Goal: Task Accomplishment & Management: Complete application form

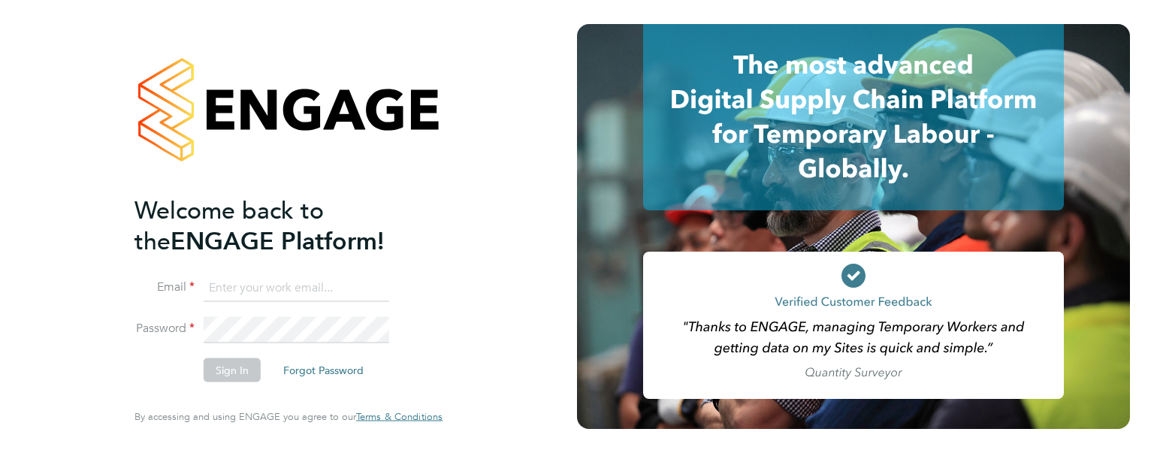
click at [243, 296] on input at bounding box center [297, 287] width 186 height 27
click at [344, 286] on input "jenny.foster@ncclondon.a.uk" at bounding box center [297, 287] width 186 height 27
type input "[PERSON_NAME][EMAIL_ADDRESS][PERSON_NAME][DOMAIN_NAME]"
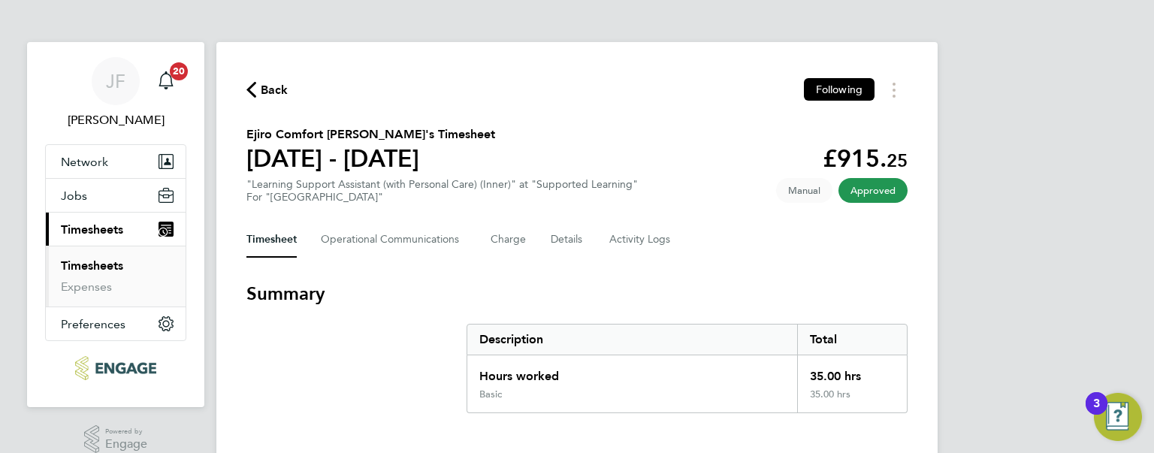
click at [107, 265] on link "Timesheets" at bounding box center [92, 266] width 62 height 14
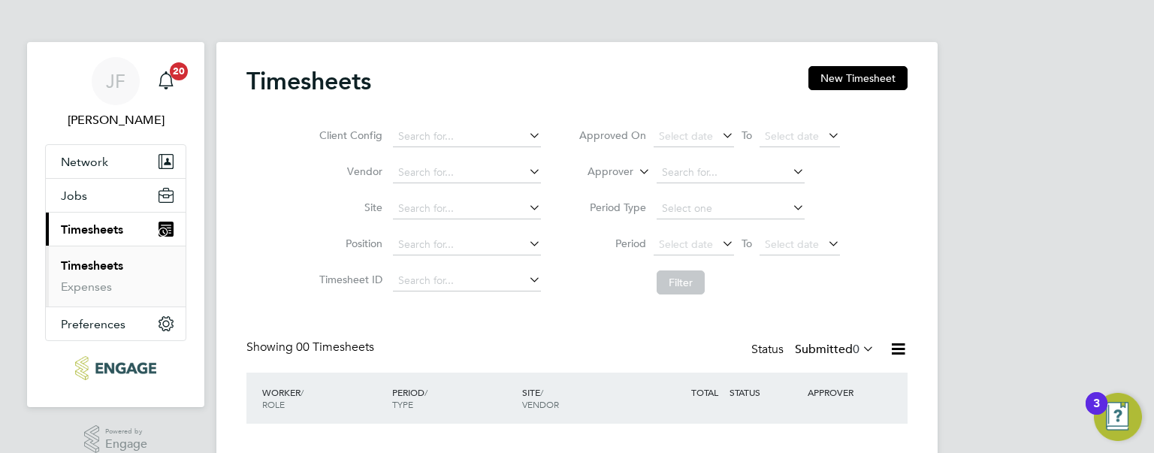
drag, startPoint x: 1149, startPoint y: 157, endPoint x: 1139, endPoint y: 222, distance: 65.5
click at [1139, 222] on div "JF [PERSON_NAME] Notifications 20 Applications: Network Sites Workers Jobs Posi…" at bounding box center [577, 274] width 1154 height 549
click at [122, 195] on button "Jobs" at bounding box center [116, 195] width 140 height 33
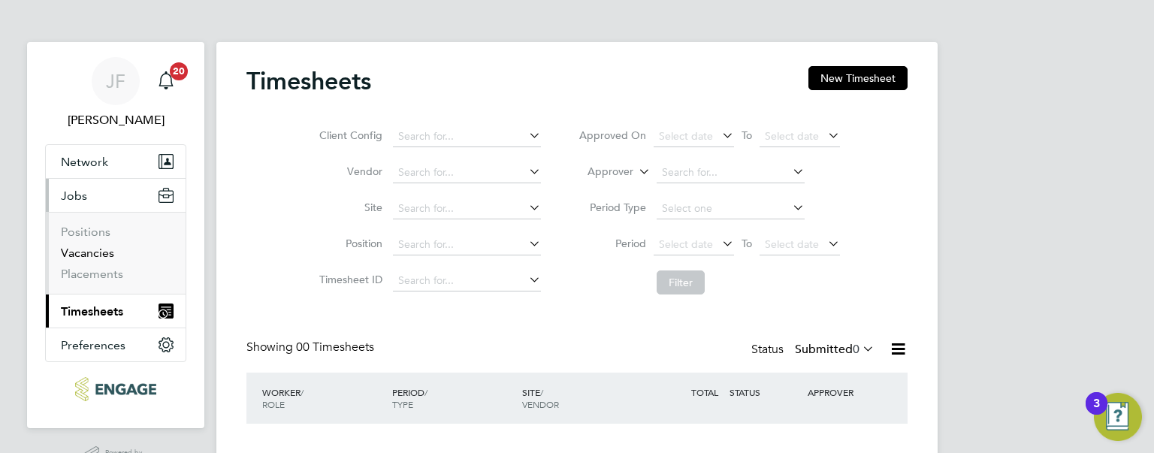
click at [91, 251] on link "Vacancies" at bounding box center [87, 253] width 53 height 14
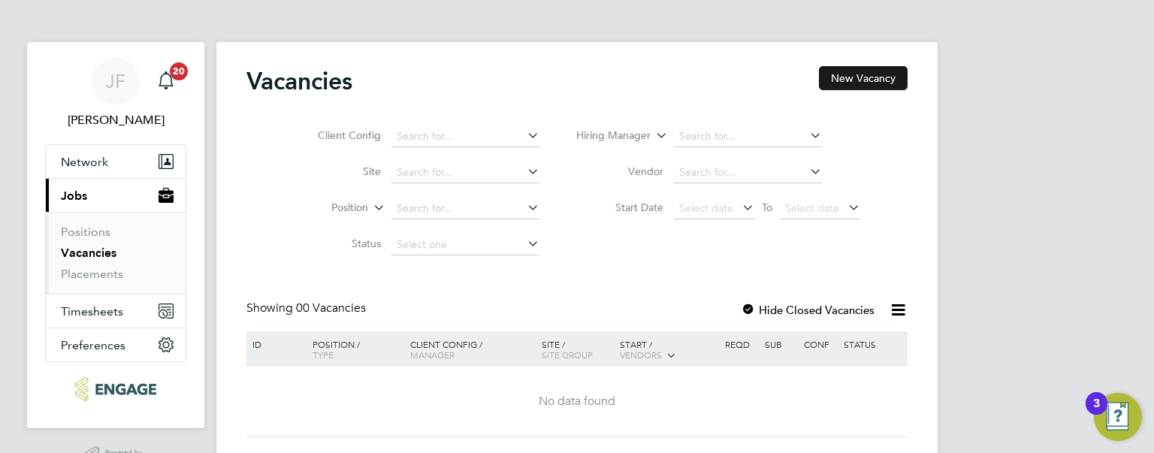
click at [856, 83] on button "New Vacancy" at bounding box center [863, 78] width 89 height 24
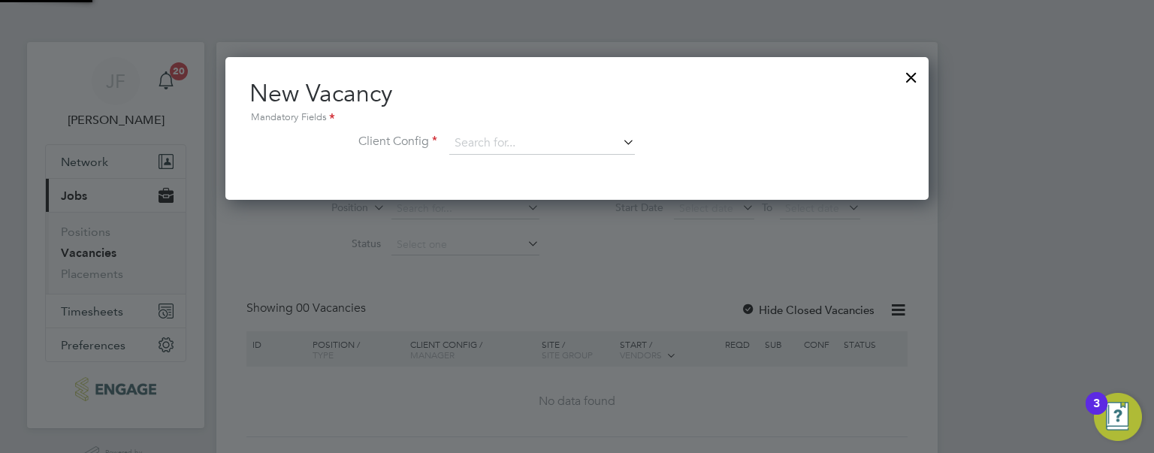
scroll to position [142, 704]
click at [572, 141] on input at bounding box center [542, 143] width 186 height 23
type input "p"
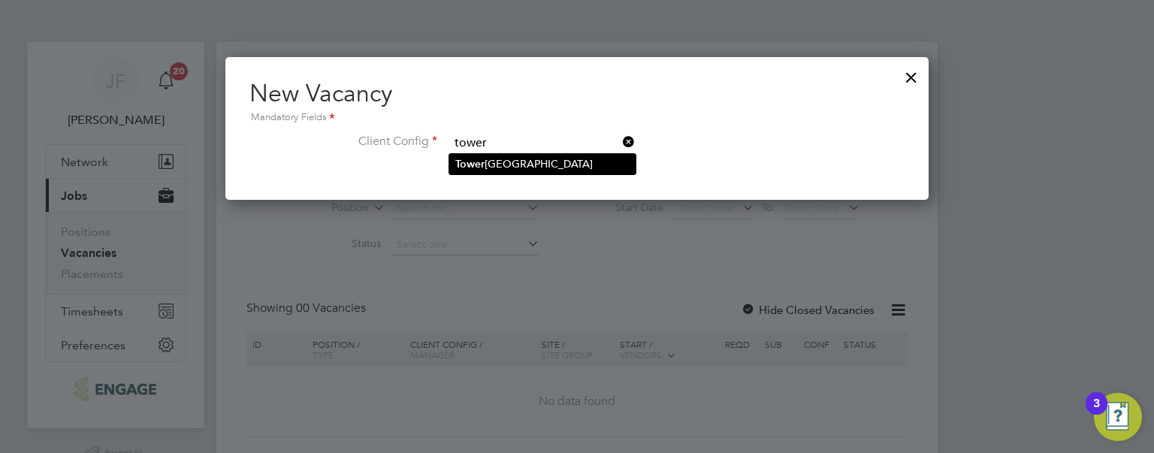
click at [525, 168] on li "[GEOGRAPHIC_DATA]" at bounding box center [542, 164] width 186 height 20
type input "[GEOGRAPHIC_DATA]"
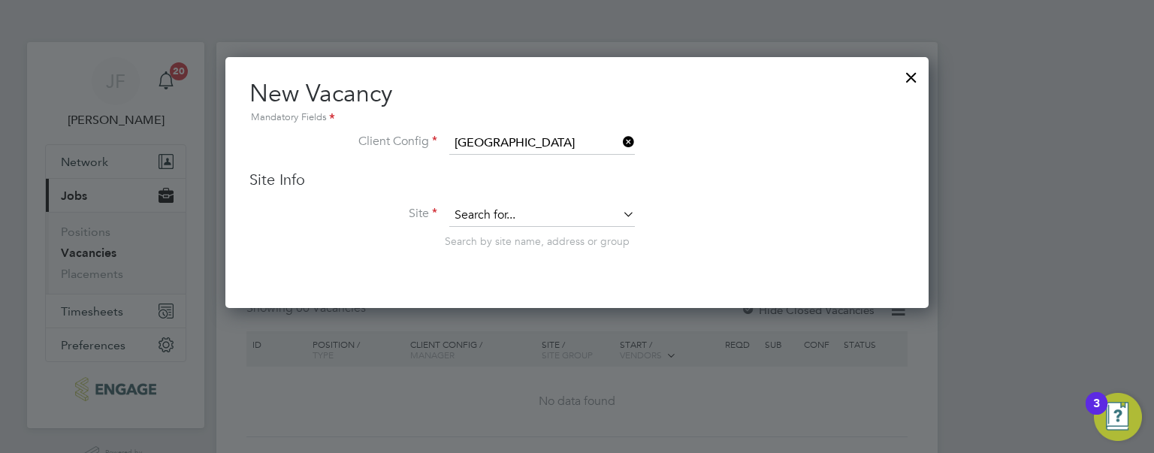
click at [526, 213] on input at bounding box center [542, 215] width 186 height 23
click at [577, 231] on li "Suppo rted Learning" at bounding box center [542, 235] width 186 height 20
type input "Supported Learning"
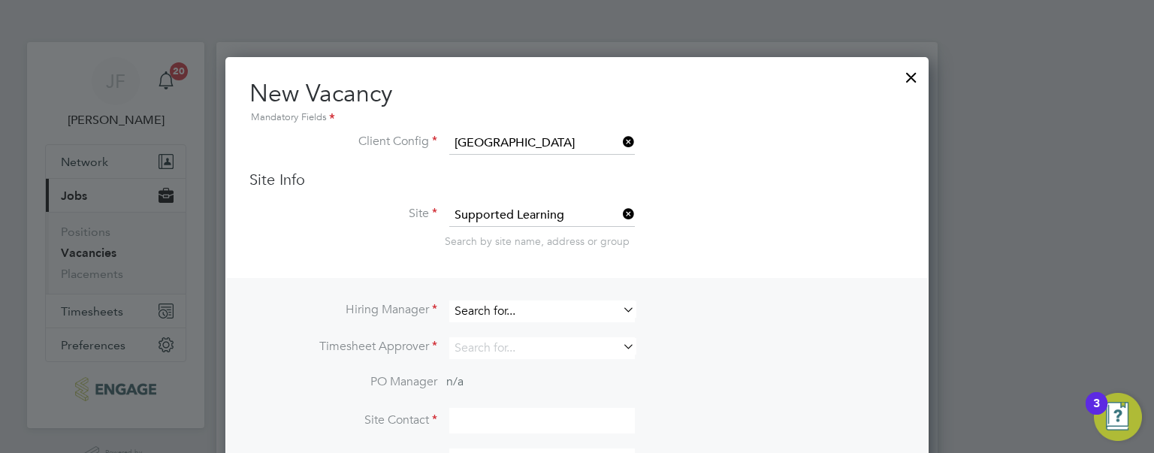
click at [484, 312] on input at bounding box center [542, 312] width 186 height 22
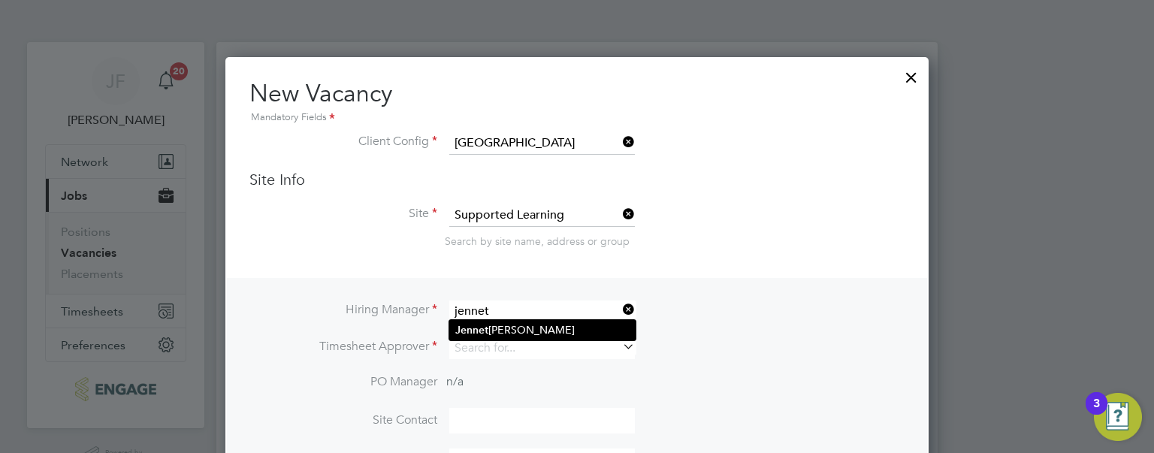
click at [487, 330] on b "Jennet" at bounding box center [471, 330] width 33 height 13
type input "[PERSON_NAME]"
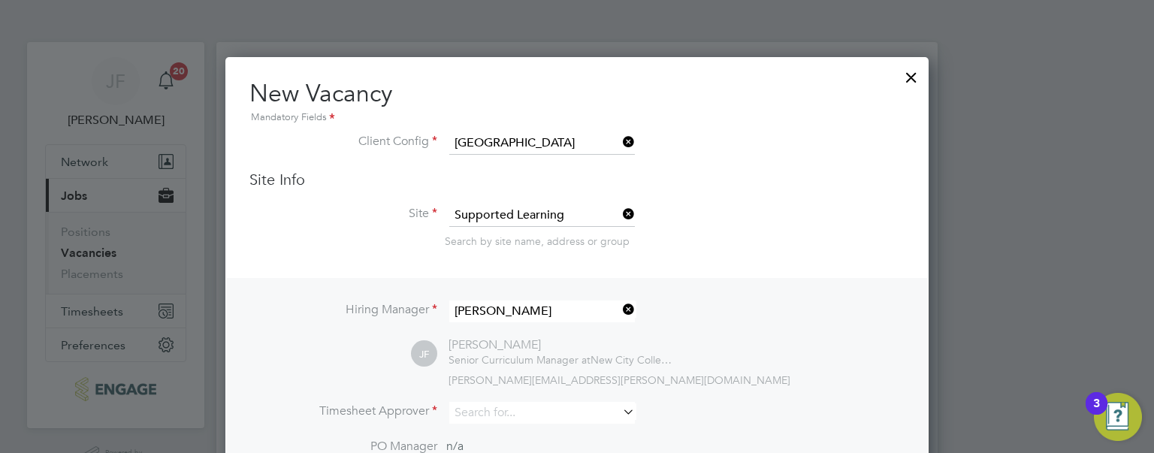
click at [870, 286] on div "Hiring Manager [PERSON_NAME] [PERSON_NAME] [PERSON_NAME] Senior Curriculum Mana…" at bounding box center [577, 420] width 700 height 285
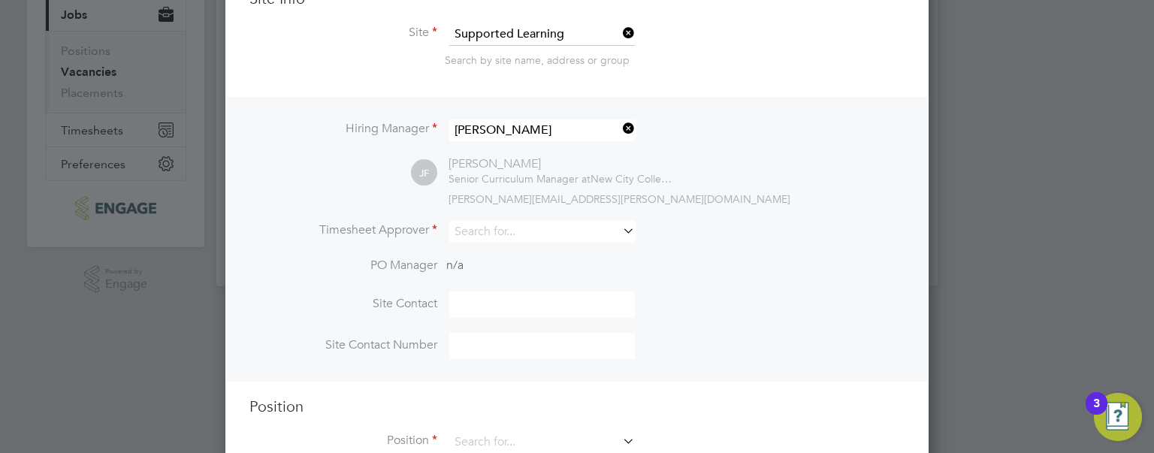
scroll to position [210, 0]
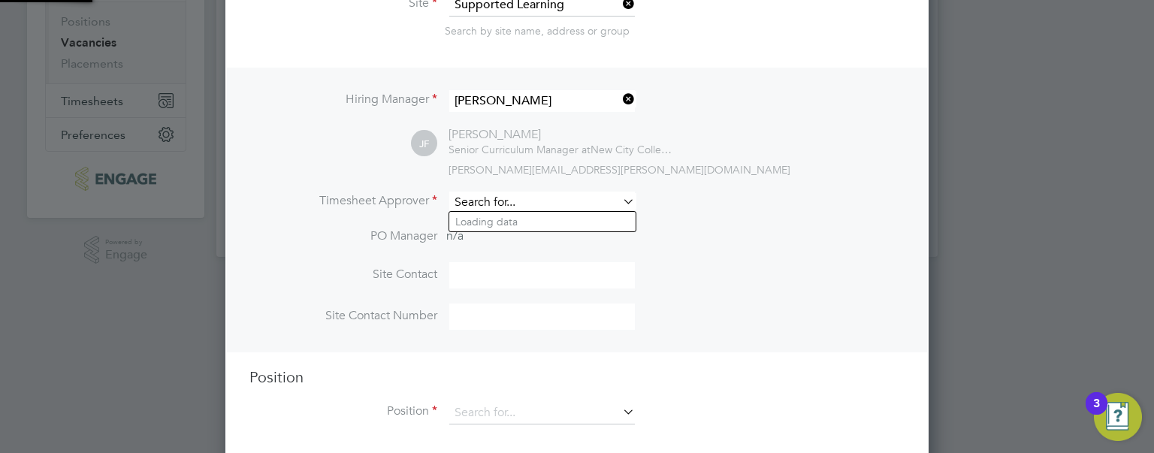
click at [499, 204] on input at bounding box center [542, 203] width 186 height 22
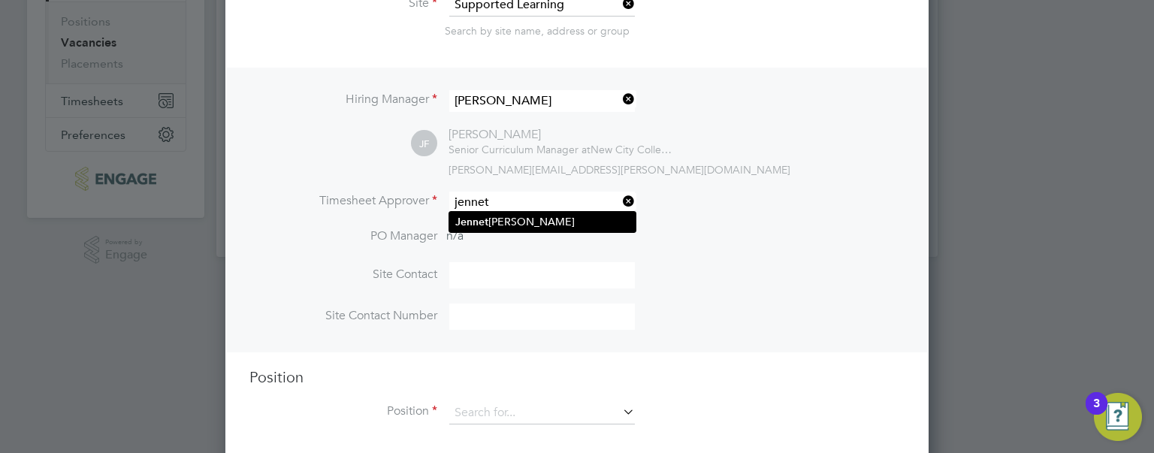
click at [498, 217] on li "[PERSON_NAME]" at bounding box center [542, 222] width 186 height 20
type input "[PERSON_NAME]"
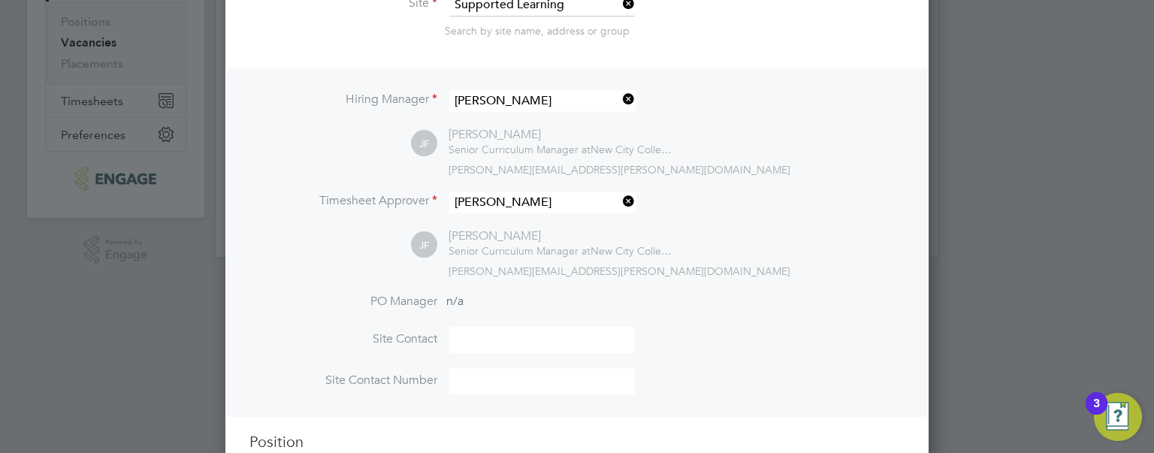
click at [722, 296] on li "PO Manager n/a" at bounding box center [577, 311] width 655 height 34
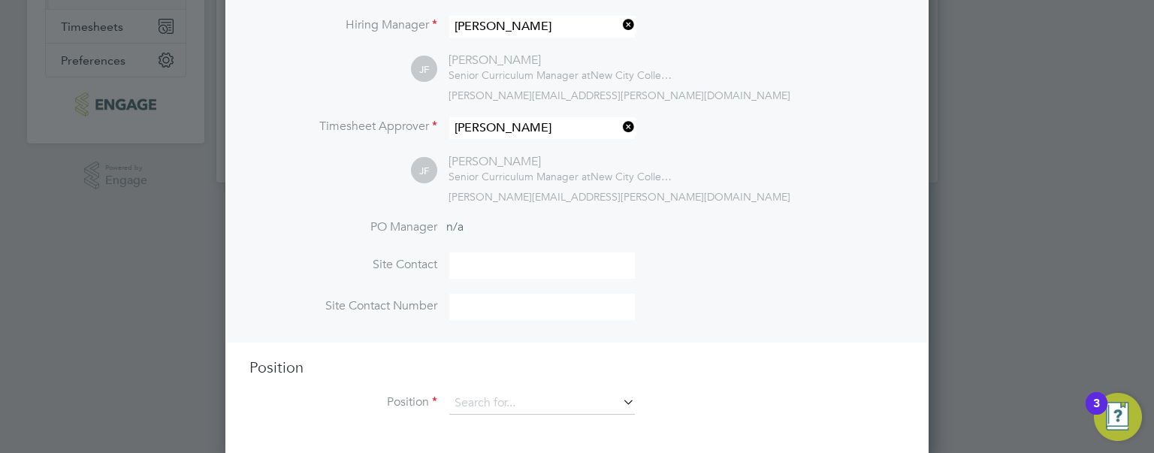
scroll to position [289, 0]
click at [530, 395] on input at bounding box center [542, 399] width 186 height 23
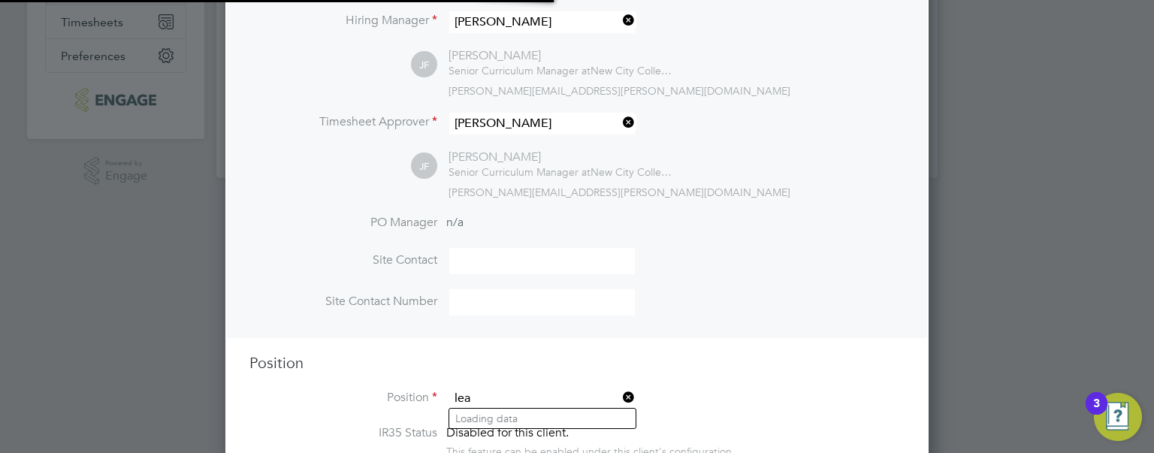
scroll to position [2301, 704]
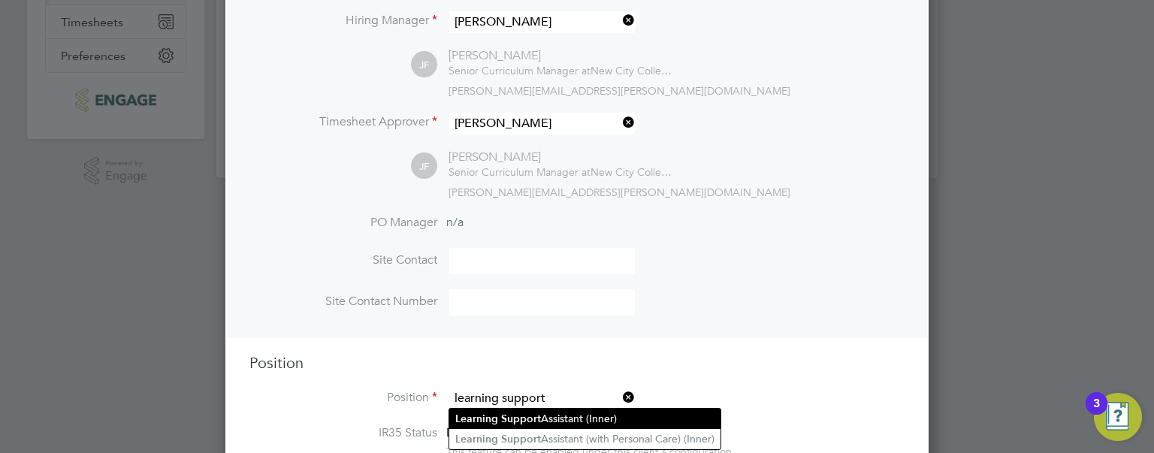
click at [543, 413] on li "Learning Support Assistant (Inner)" at bounding box center [584, 419] width 271 height 20
type input "Learning Support Assistant (Inner)"
type textarea "LOREMIP DO SIT: • Am cons ad elit se doe Temporinc Utlabore Etdo ma aliquae adm…"
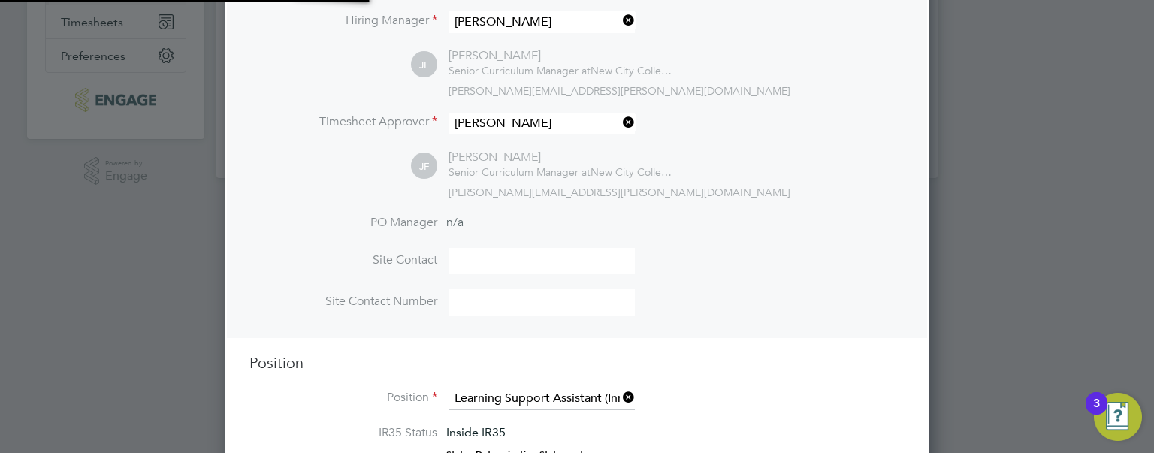
scroll to position [44, 78]
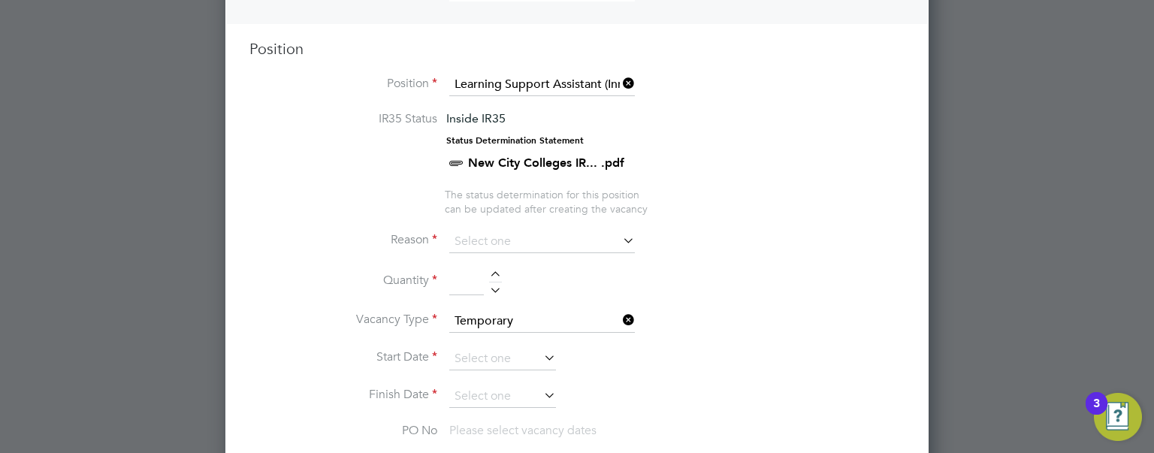
scroll to position [620, 0]
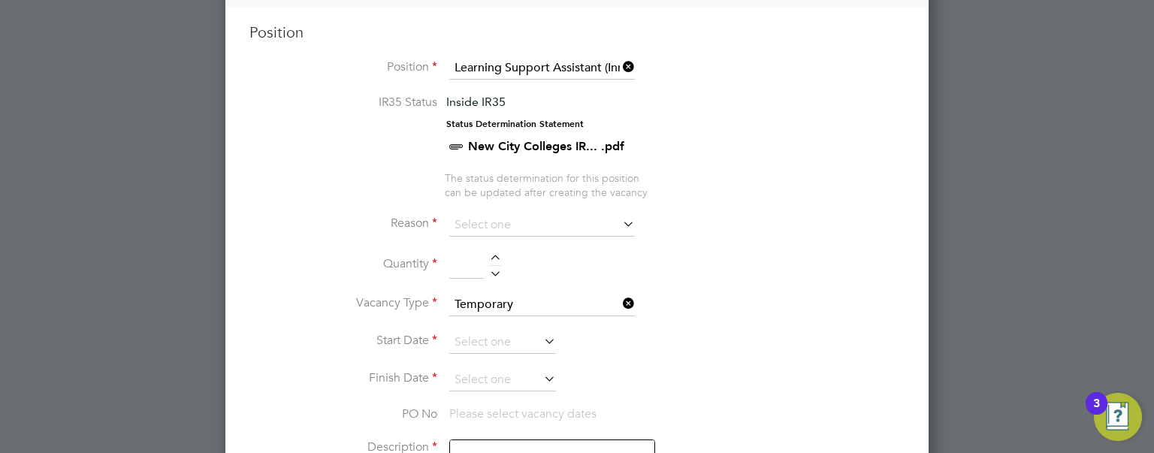
click at [620, 228] on icon at bounding box center [620, 223] width 0 height 21
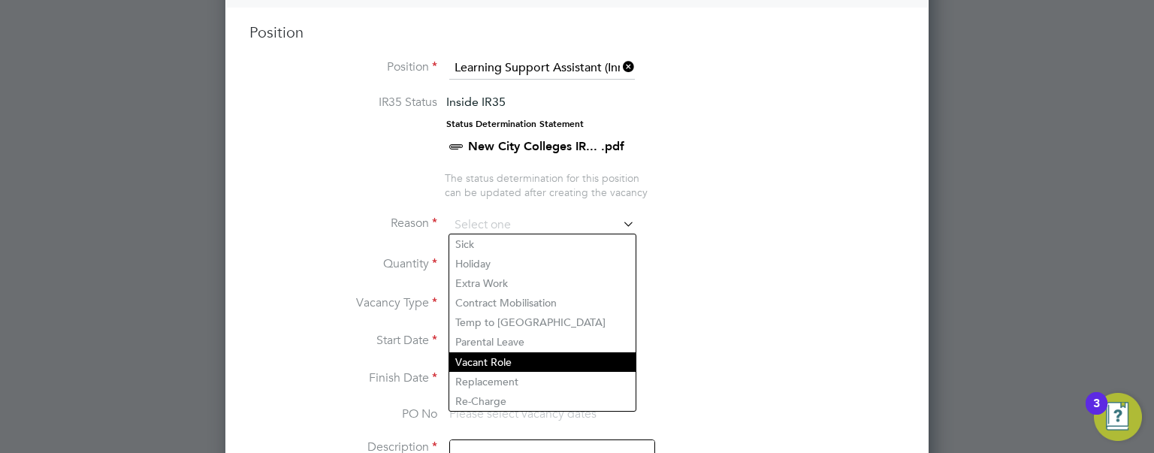
click at [494, 356] on li "Vacant Role" at bounding box center [542, 362] width 186 height 20
type input "Vacant Role"
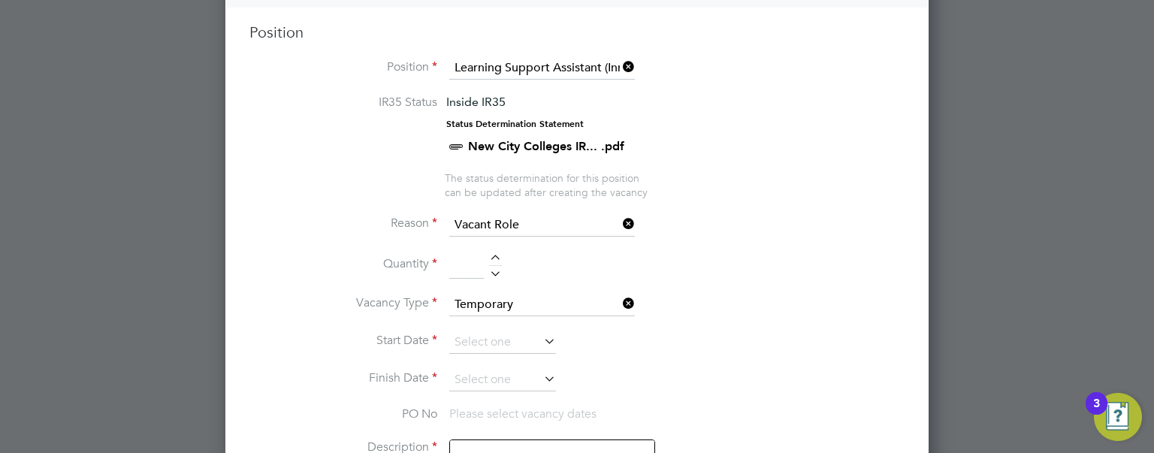
click at [773, 271] on li "Quantity" at bounding box center [577, 273] width 655 height 42
click at [498, 256] on div at bounding box center [495, 260] width 13 height 11
type input "1"
click at [541, 334] on icon at bounding box center [541, 341] width 0 height 21
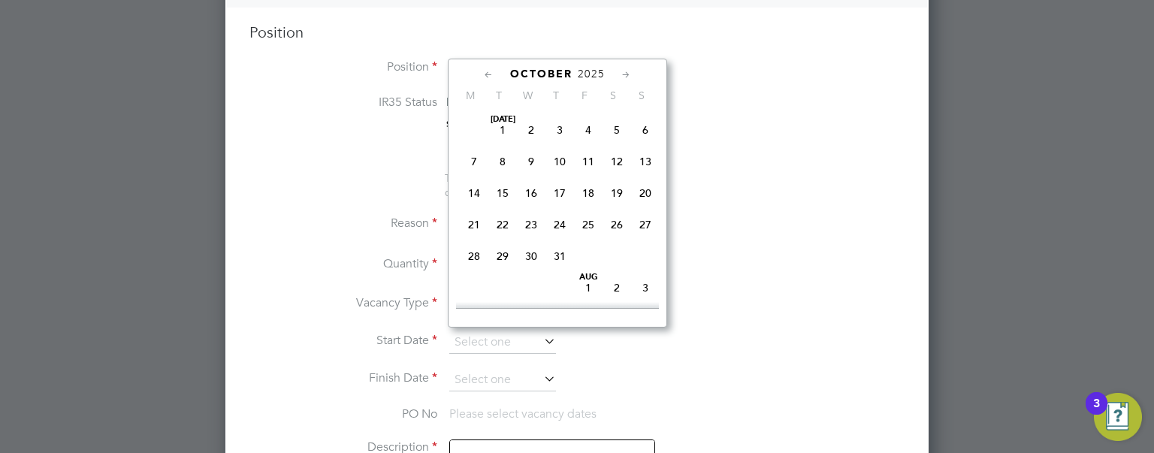
scroll to position [425, 0]
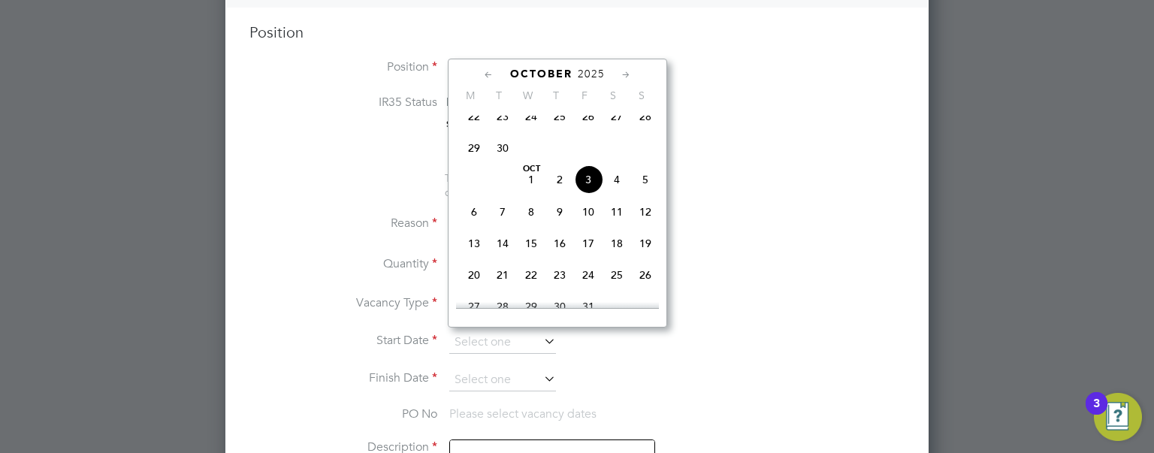
click at [474, 223] on span "6" at bounding box center [474, 212] width 29 height 29
type input "[DATE]"
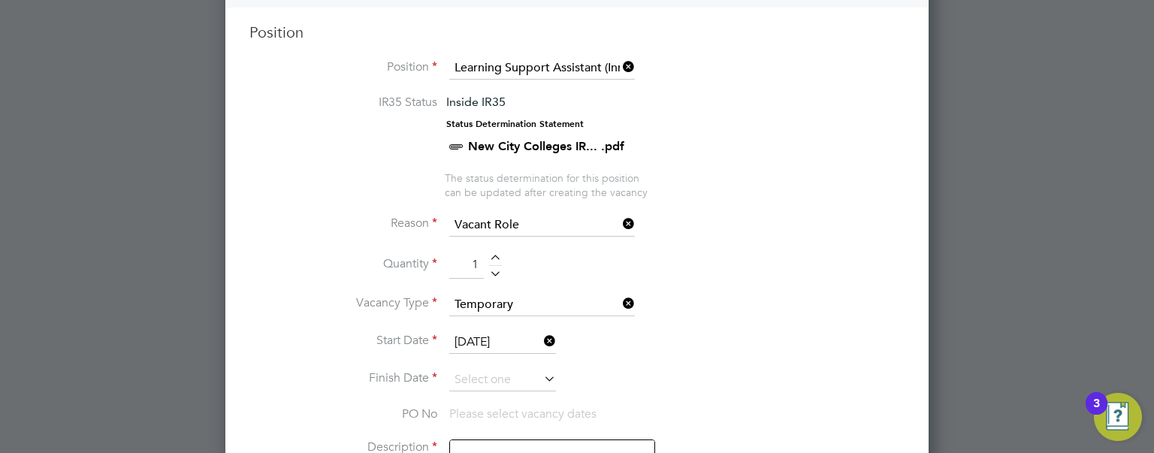
click at [541, 379] on icon at bounding box center [541, 378] width 0 height 21
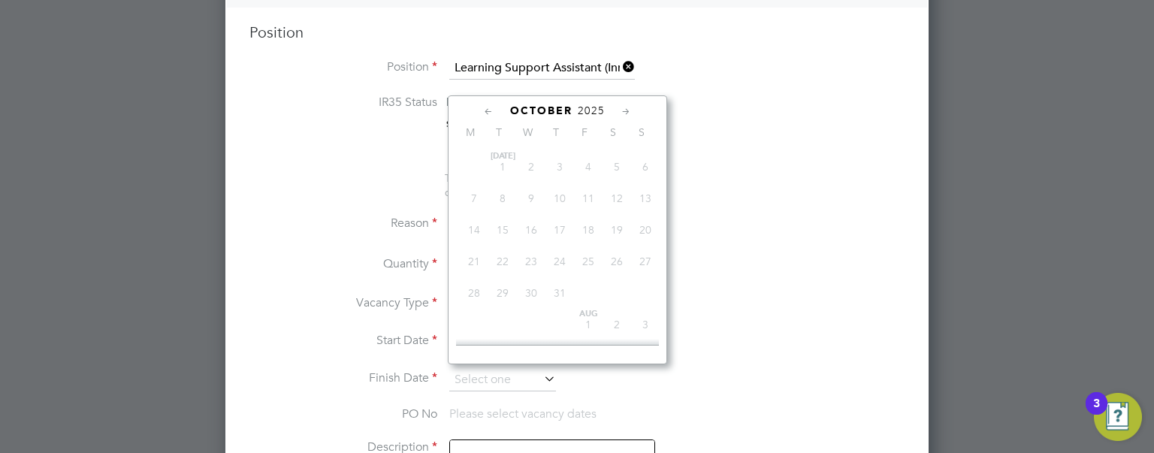
scroll to position [458, 0]
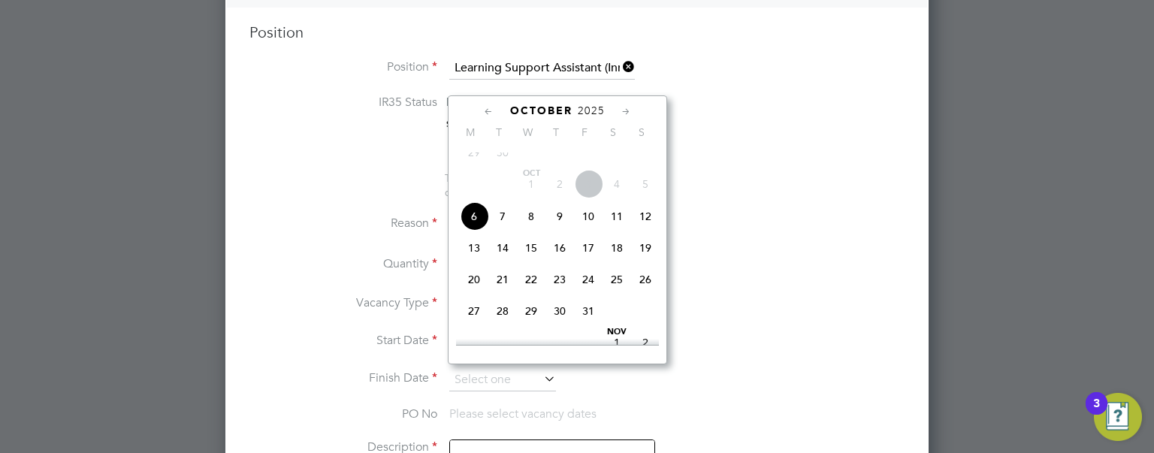
click at [626, 112] on icon at bounding box center [626, 112] width 14 height 17
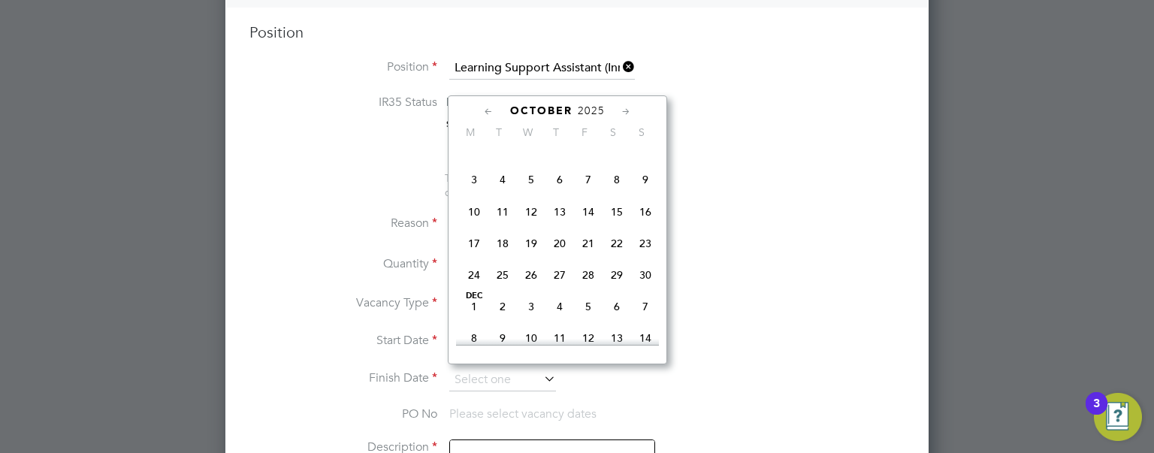
click at [626, 112] on icon at bounding box center [626, 112] width 14 height 17
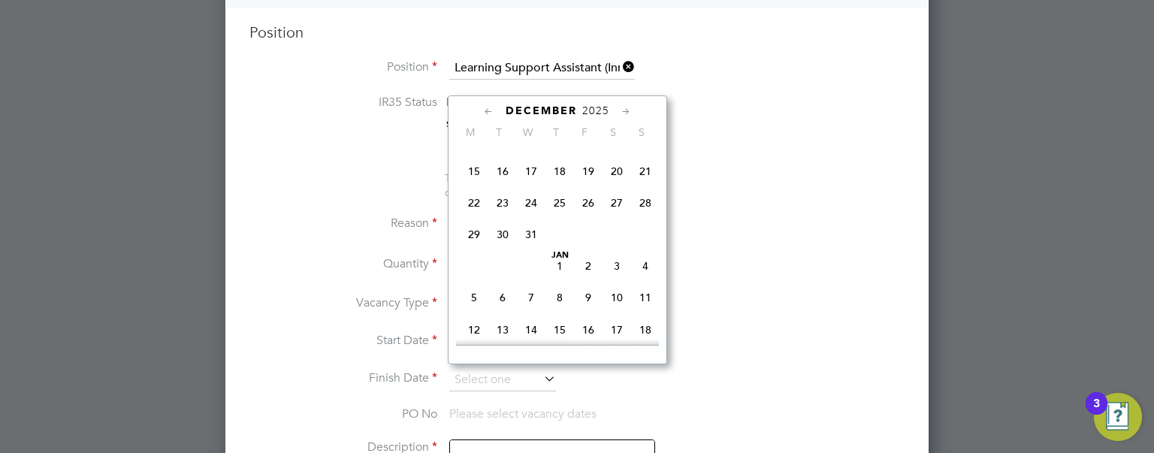
click at [626, 112] on icon at bounding box center [626, 112] width 14 height 17
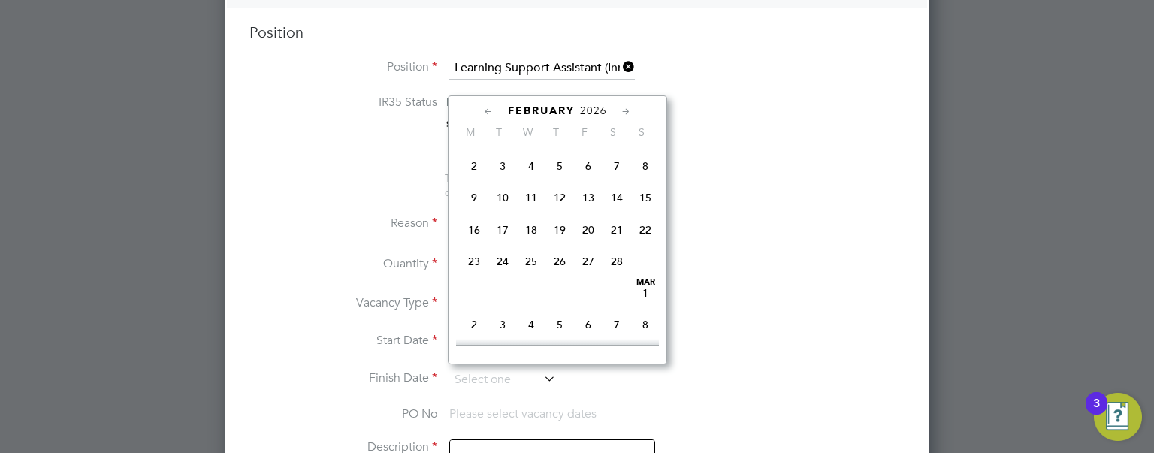
click at [626, 112] on icon at bounding box center [626, 112] width 14 height 17
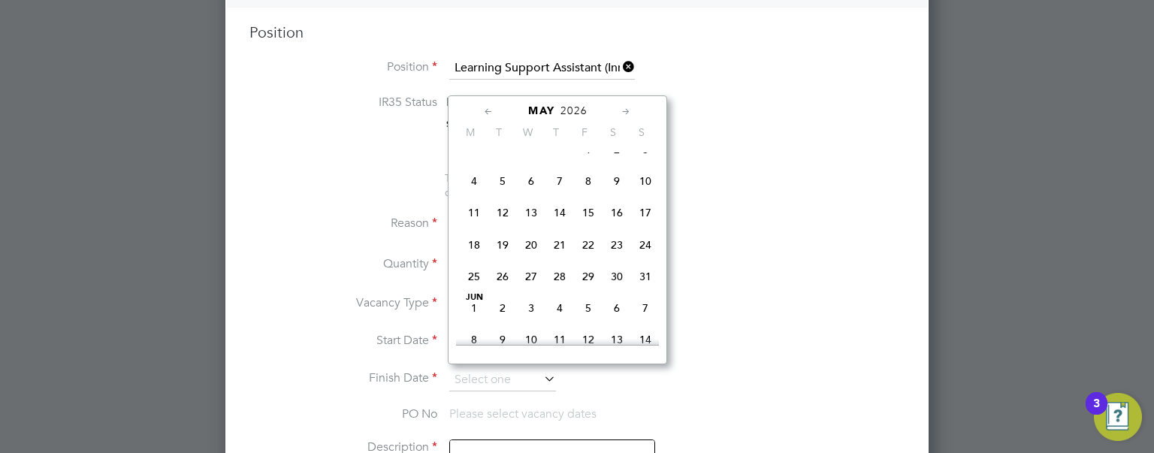
click at [626, 112] on icon at bounding box center [626, 112] width 14 height 17
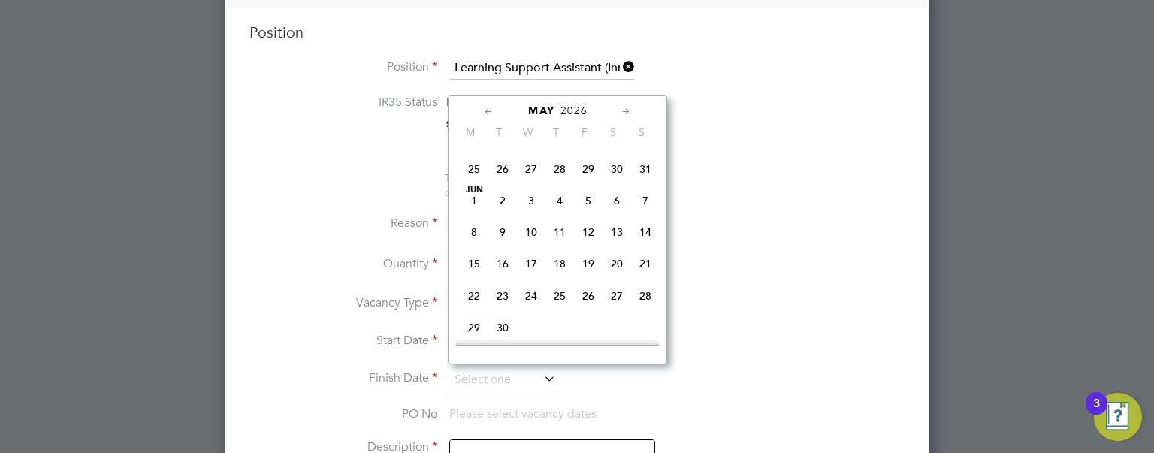
click at [626, 112] on icon at bounding box center [626, 112] width 14 height 17
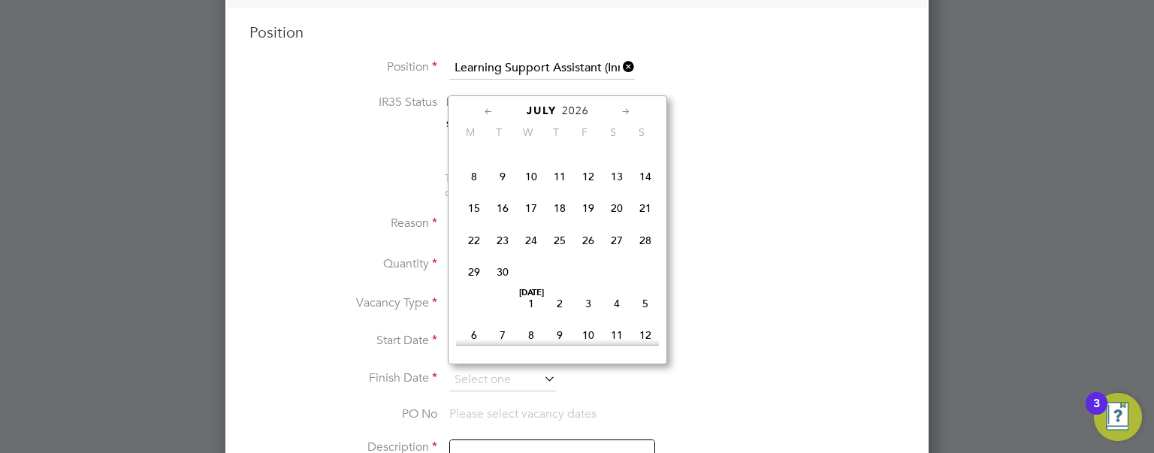
scroll to position [1960, 0]
click at [587, 155] on span "3" at bounding box center [588, 140] width 29 height 29
type input "[DATE]"
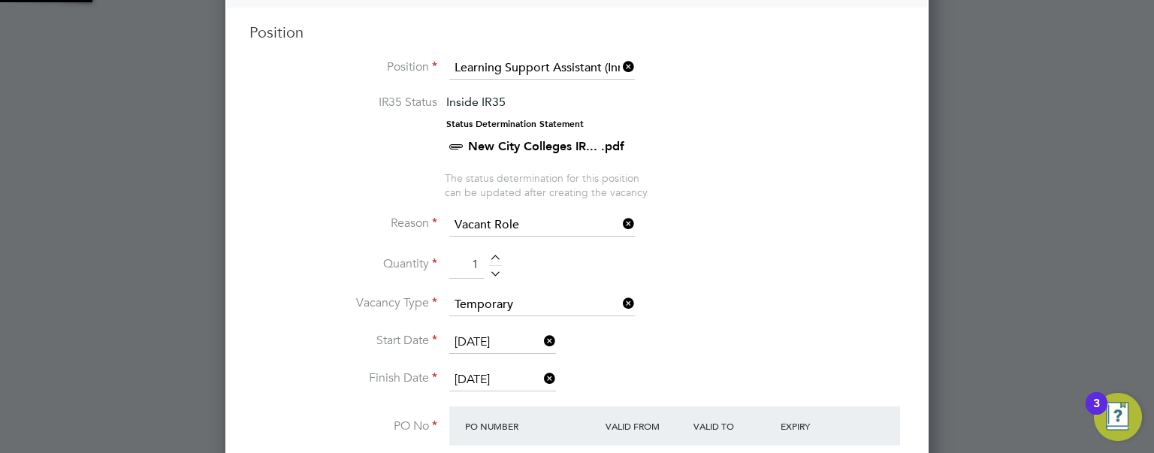
scroll to position [26, 141]
click at [711, 268] on li "Quantity 1" at bounding box center [577, 273] width 655 height 42
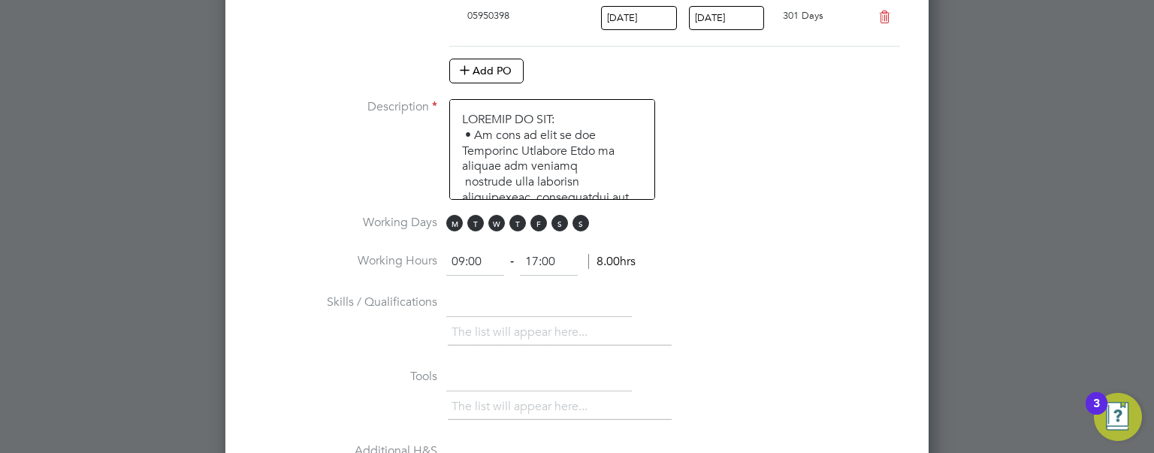
scroll to position [1071, 0]
click at [452, 212] on span "M" at bounding box center [454, 220] width 17 height 17
click at [584, 219] on span "S" at bounding box center [581, 220] width 17 height 17
click at [555, 213] on span "S" at bounding box center [560, 220] width 17 height 17
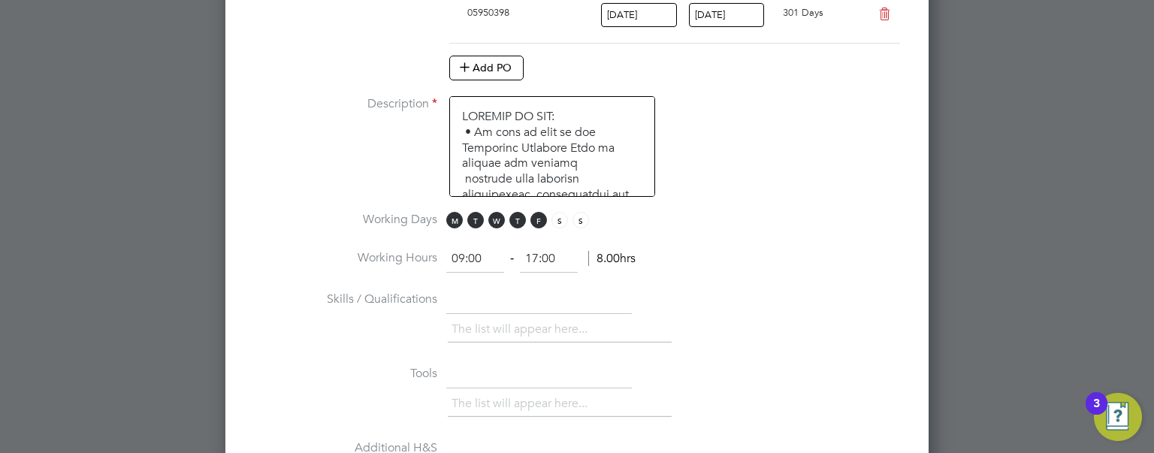
click at [728, 246] on li "Working Hours 09:00 ‐ 17:00 8.00hrs" at bounding box center [577, 267] width 655 height 42
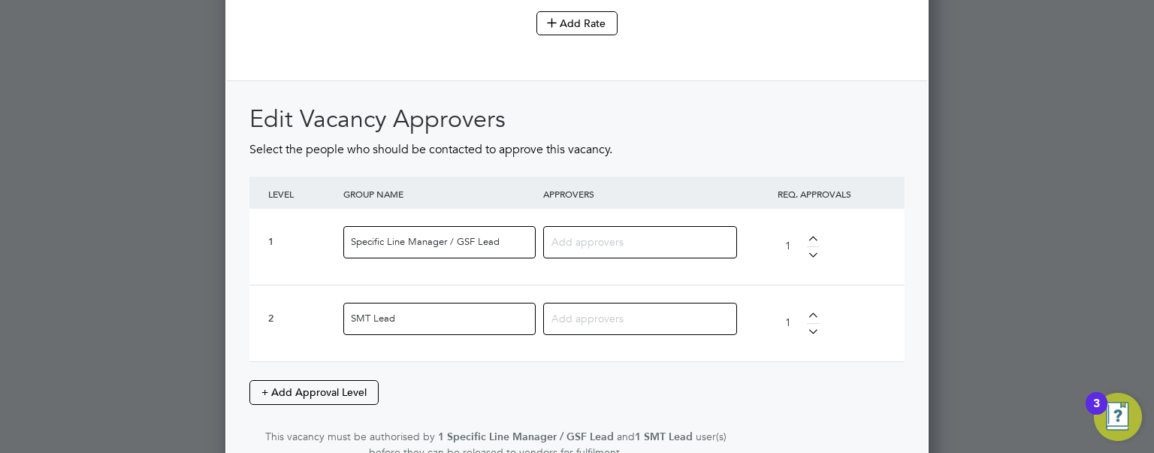
scroll to position [1913, 0]
click at [614, 231] on input at bounding box center [635, 240] width 166 height 20
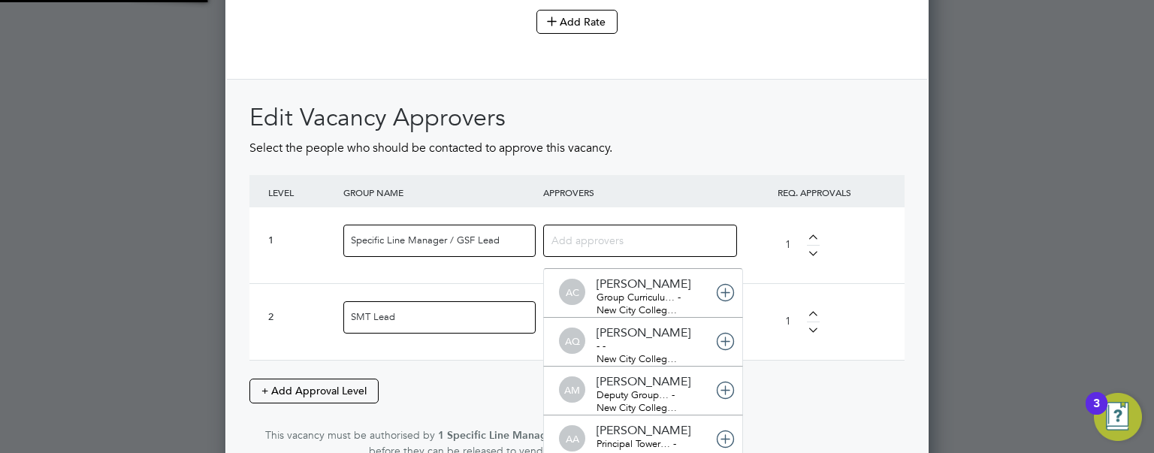
scroll to position [16, 106]
type input "a"
type input "[PERSON_NAME]"
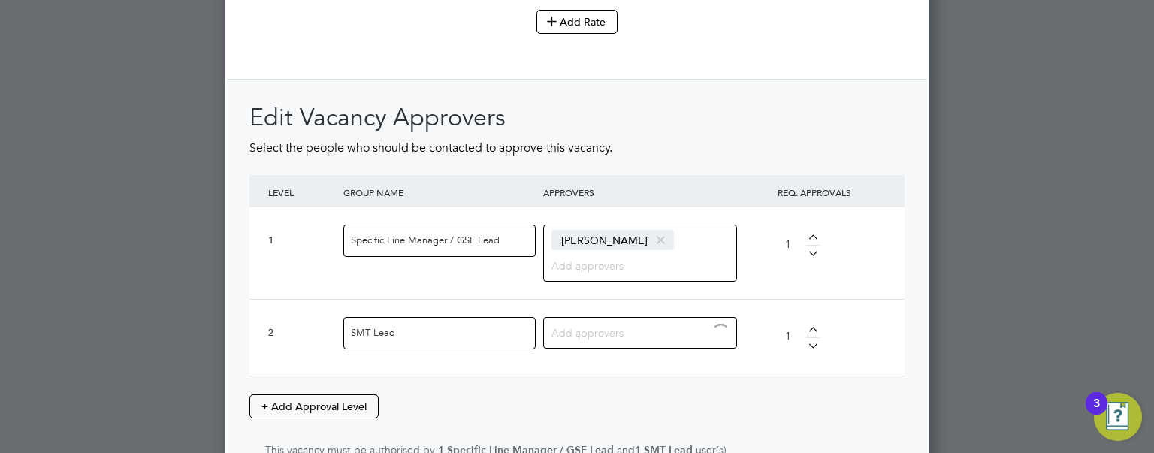
click at [570, 324] on input at bounding box center [635, 332] width 166 height 20
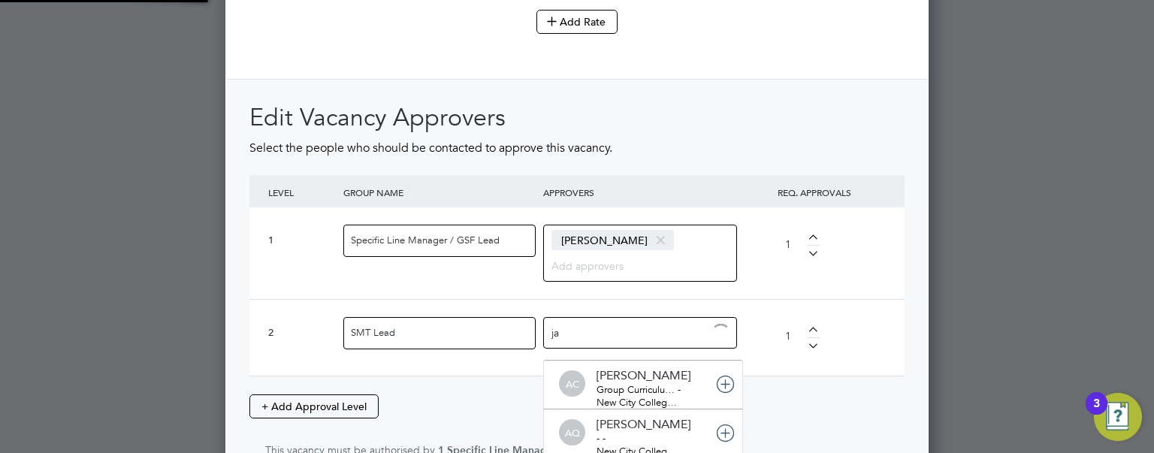
type input "jac"
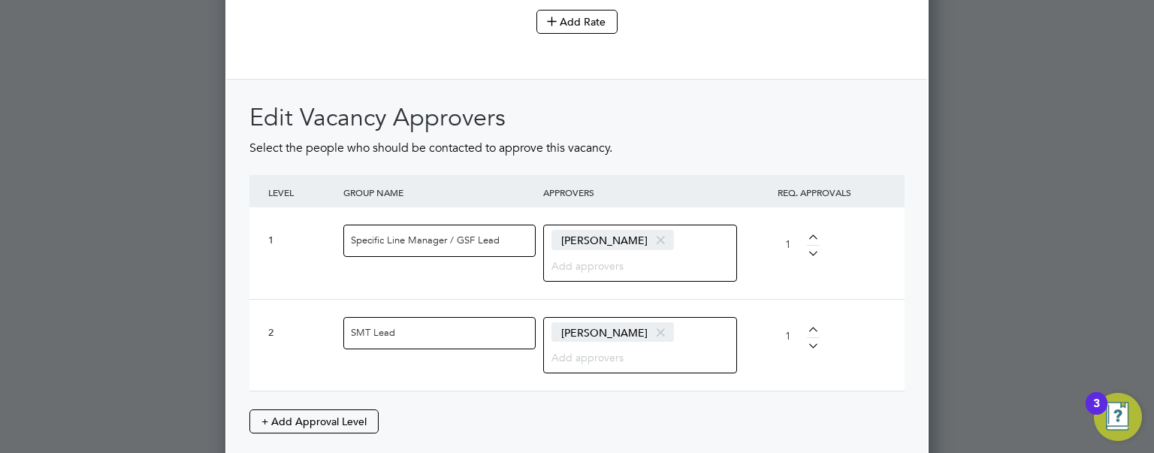
click at [876, 375] on div "2 SMT Lead [PERSON_NAME] 1" at bounding box center [577, 345] width 655 height 92
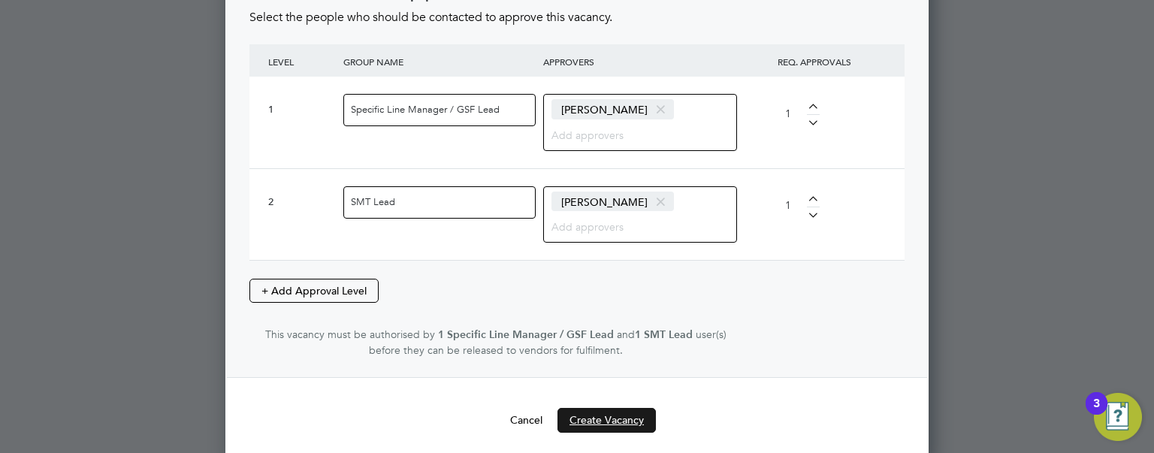
click at [587, 413] on button "Create Vacancy" at bounding box center [607, 420] width 98 height 24
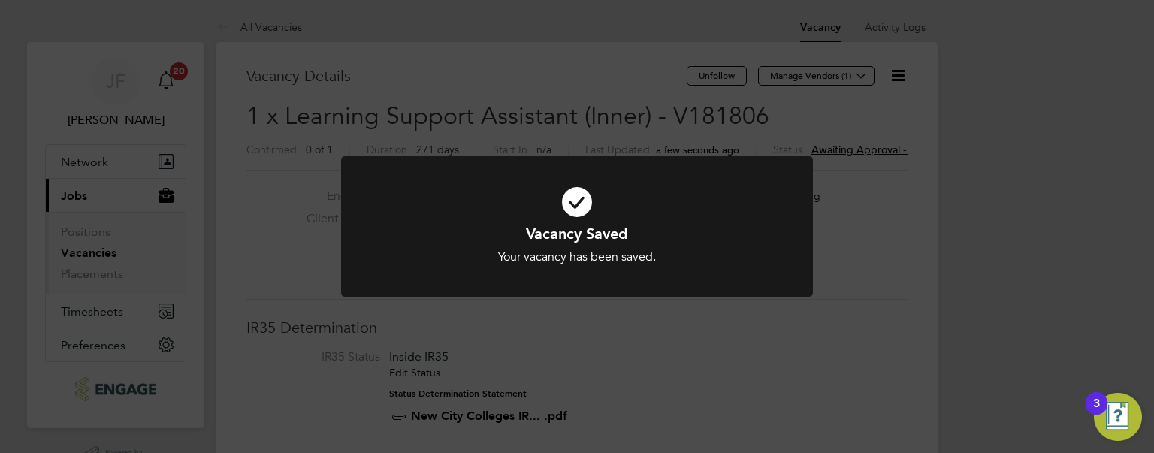
click at [978, 261] on div "Vacancy Saved Your vacancy has been saved. Cancel Okay" at bounding box center [577, 226] width 1154 height 453
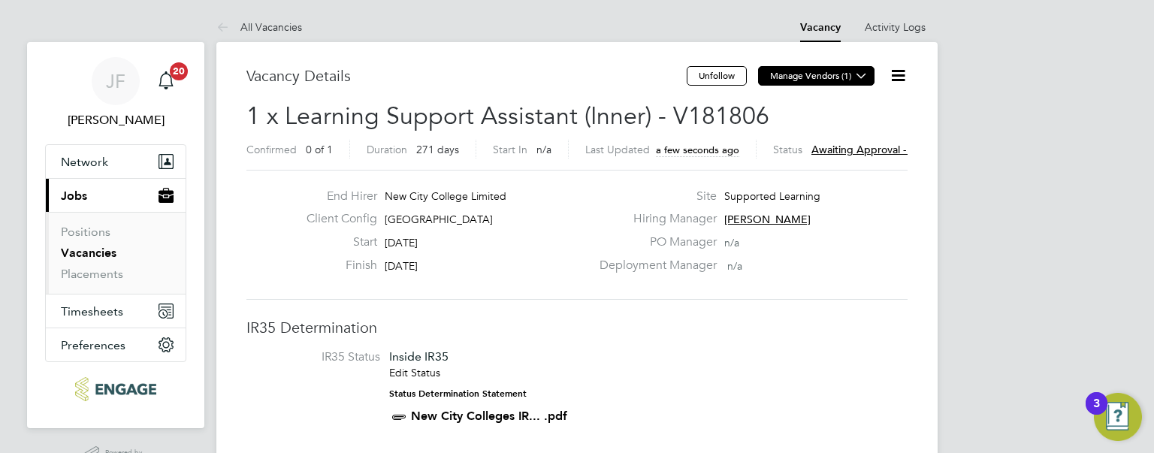
click at [859, 81] on icon at bounding box center [861, 75] width 11 height 11
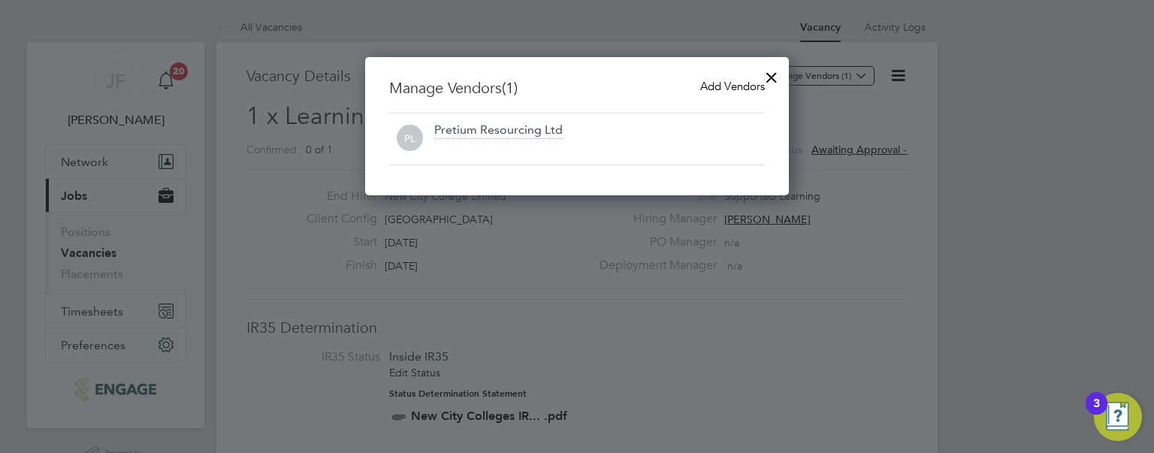
click at [719, 87] on span "Add Vendors" at bounding box center [732, 86] width 65 height 14
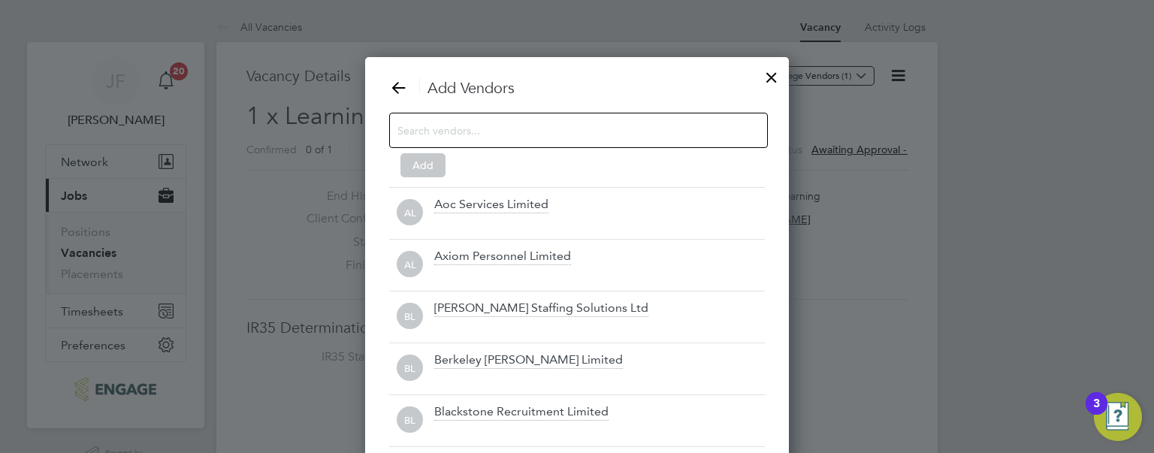
click at [517, 138] on input at bounding box center [567, 130] width 338 height 20
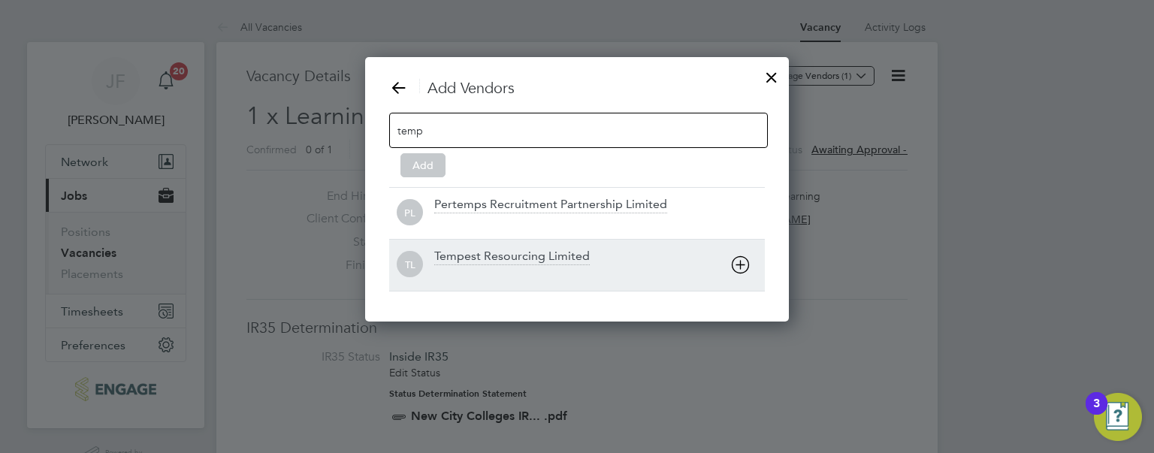
type input "temp"
click at [488, 260] on div "Tempest Resourcing Limited" at bounding box center [512, 257] width 156 height 17
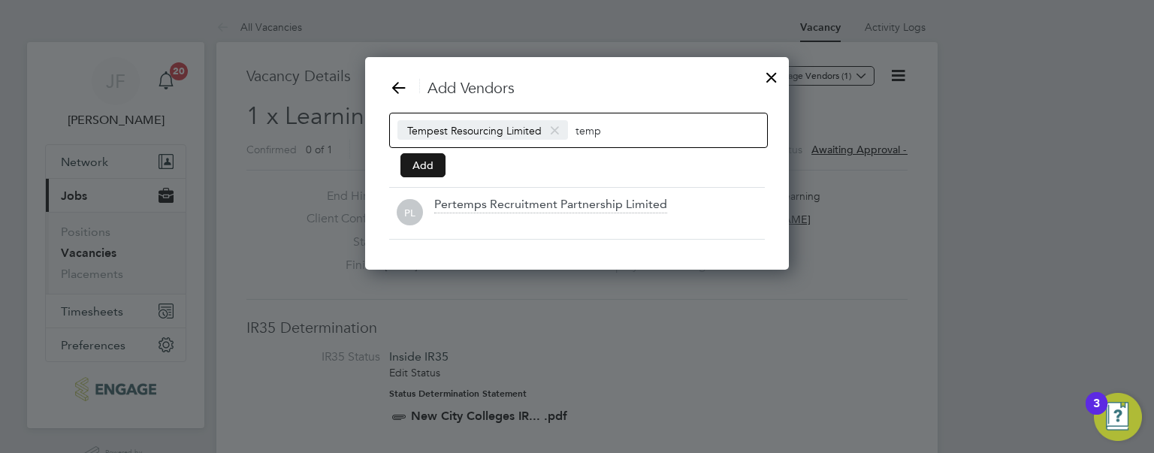
click at [419, 175] on button "Add" at bounding box center [423, 165] width 45 height 24
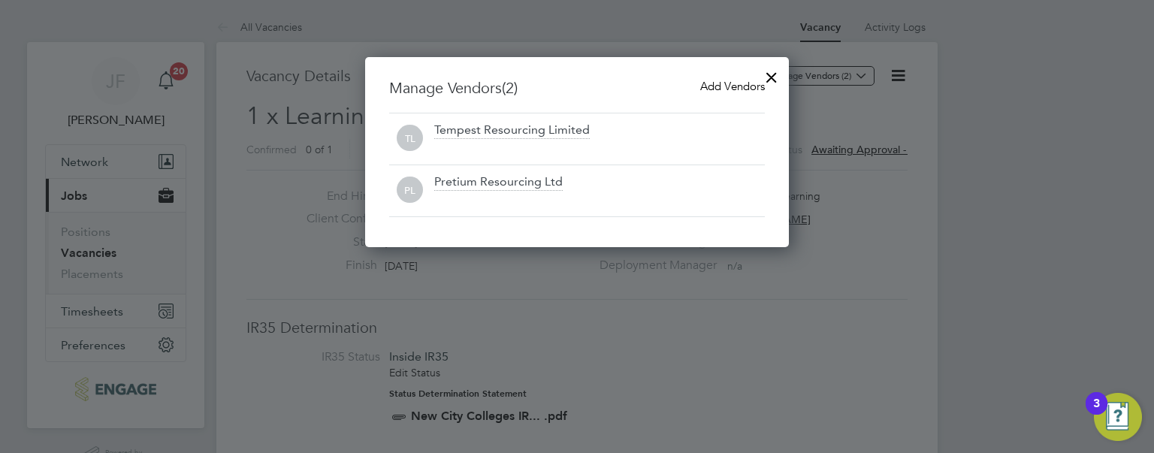
click at [775, 77] on div at bounding box center [771, 73] width 27 height 27
